Goal: Task Accomplishment & Management: Complete application form

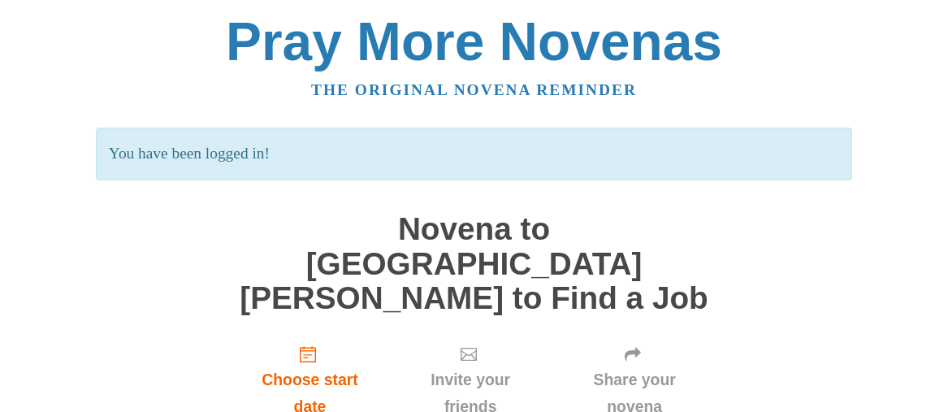
scroll to position [146, 0]
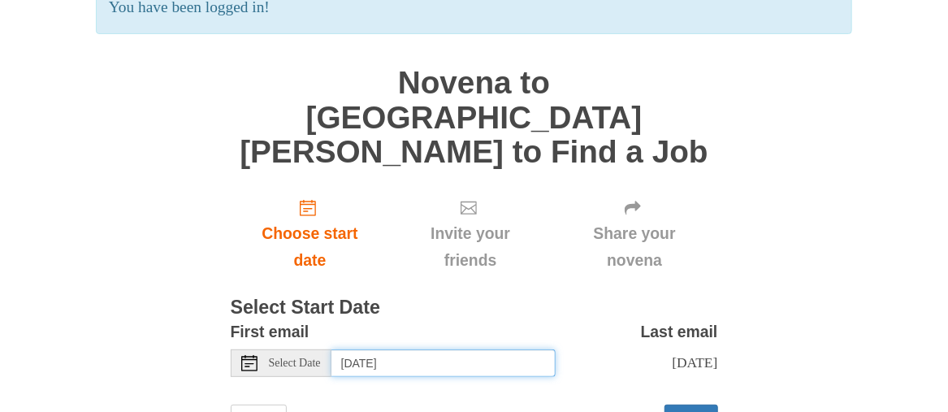
click at [484, 349] on input "[DATE]" at bounding box center [443, 363] width 224 height 28
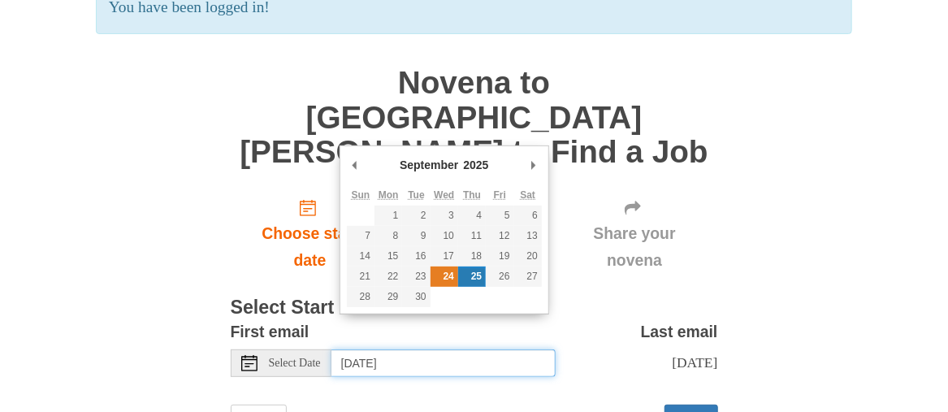
type input "[DATE]"
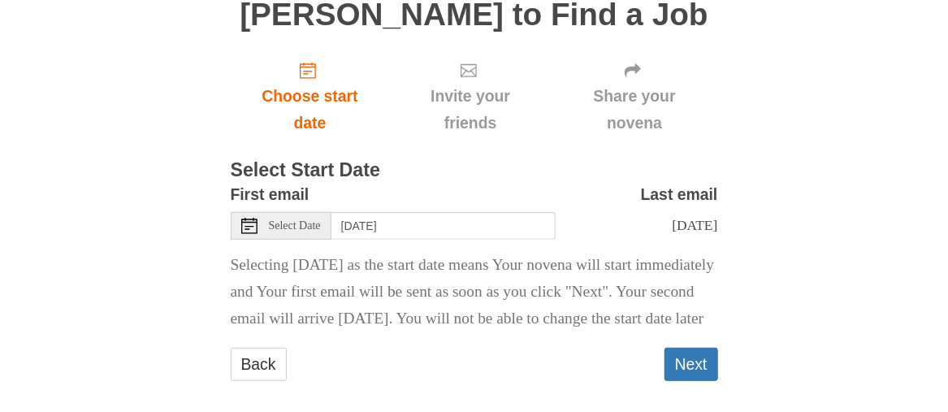
scroll to position [290, 0]
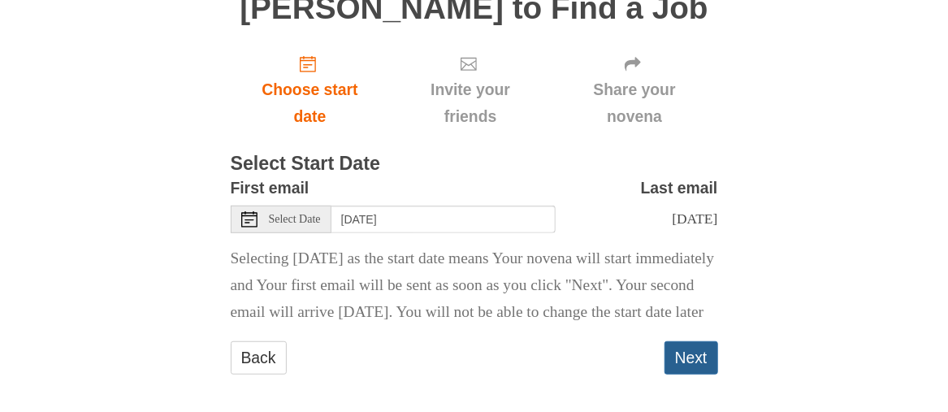
click at [692, 341] on button "Next" at bounding box center [691, 357] width 54 height 33
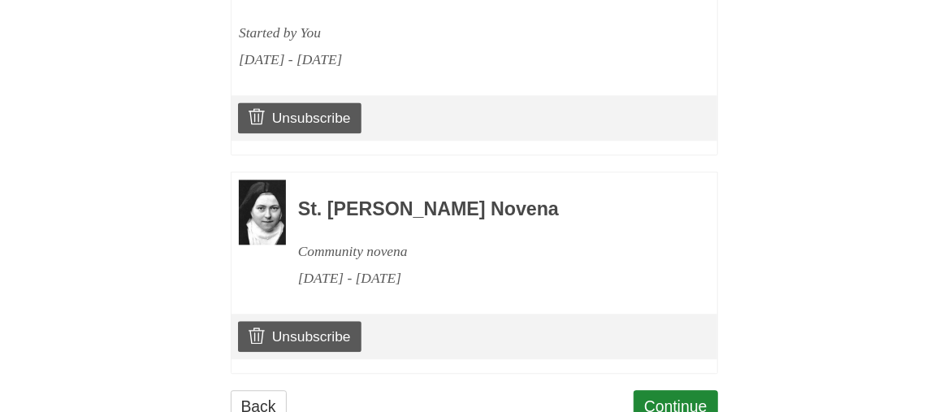
scroll to position [1373, 0]
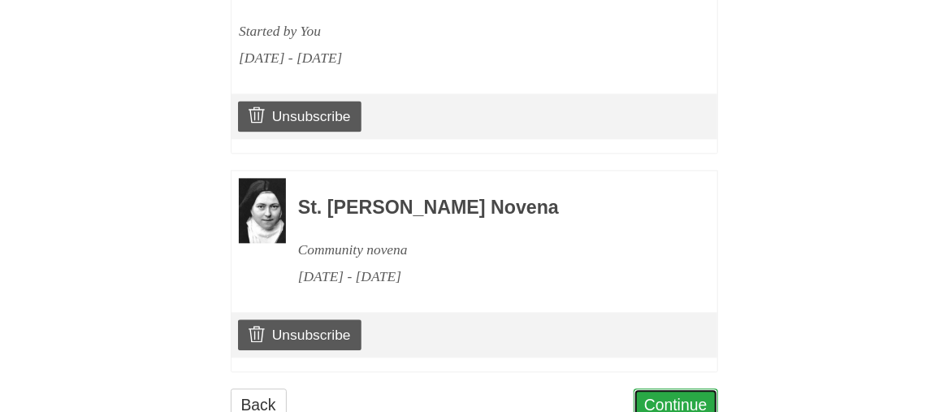
click at [690, 388] on link "Continue" at bounding box center [676, 404] width 84 height 33
